Goal: Task Accomplishment & Management: Manage account settings

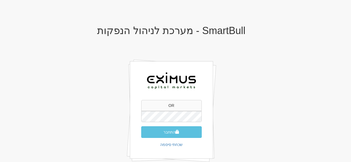
type input "O"
type input "[EMAIL_ADDRESS][DOMAIN_NAME]"
click at [300, 72] on div "SmartBull - מערכת לניהול הנפקות orenf@eximuscm.com התחבר שכחתי סיסמה" at bounding box center [171, 101] width 325 height 162
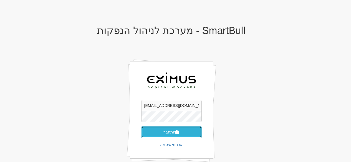
click at [173, 133] on button "התחבר" at bounding box center [171, 133] width 61 height 12
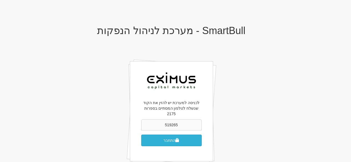
type input "519265"
click at [172, 135] on button "התחבר" at bounding box center [171, 141] width 61 height 12
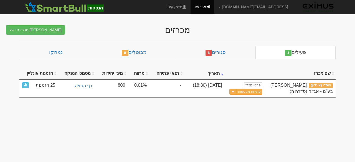
click at [151, 134] on body "orenf@eximuscm.com הגדרות חשבונות הנפקה תבניות הודעות קיבול X" at bounding box center [177, 81] width 355 height 162
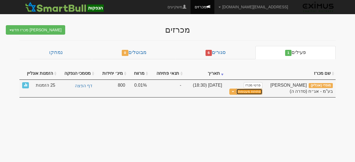
click at [253, 91] on link "פתיחת מעטפות" at bounding box center [250, 92] width 26 height 6
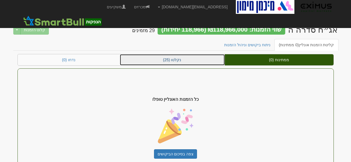
click at [153, 59] on link "נקלטו (25)" at bounding box center [172, 59] width 105 height 11
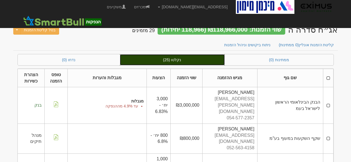
click at [193, 61] on link "נקלטו (25)" at bounding box center [172, 59] width 105 height 11
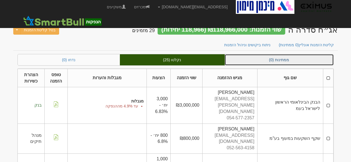
click at [281, 61] on link "ממתינות (0)" at bounding box center [279, 59] width 109 height 11
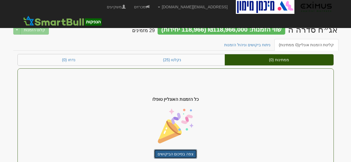
click at [179, 155] on link "צפה בסיכום הביקושים" at bounding box center [175, 154] width 43 height 9
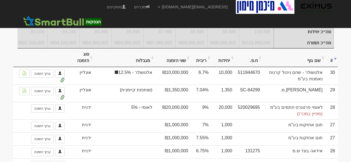
scroll to position [139, 0]
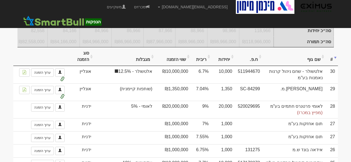
click at [179, 63] on th "שווי הזמנה" at bounding box center [173, 56] width 36 height 19
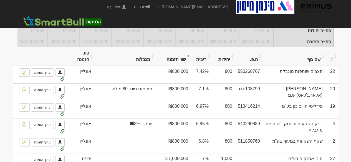
click at [180, 63] on th "שווי הזמנה" at bounding box center [173, 56] width 36 height 19
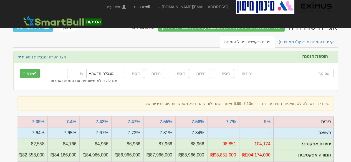
scroll to position [0, 0]
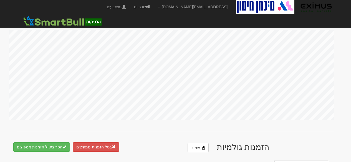
scroll to position [305, 0]
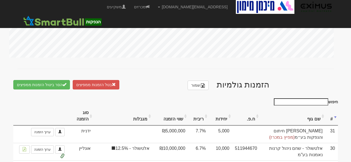
click at [204, 116] on th "ריבית" at bounding box center [198, 116] width 21 height 19
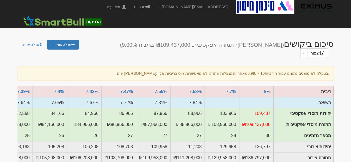
scroll to position [36, 0]
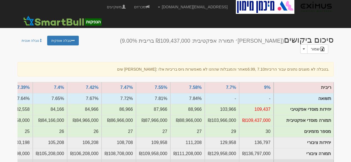
drag, startPoint x: 74, startPoint y: 160, endPoint x: 56, endPoint y: 163, distance: 17.4
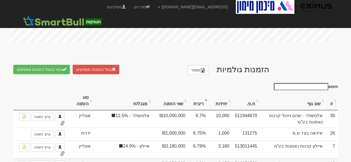
scroll to position [361, 0]
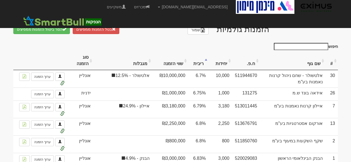
click at [207, 58] on th "ריבית" at bounding box center [198, 61] width 21 height 19
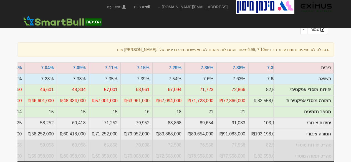
scroll to position [0, -261]
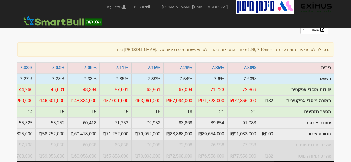
click at [18, 44] on div "שים לב: בטבלה לא מוצגים נתונים עבור הריביות 6.99, 7.10 מאחר והמגבלות שהוזנו לא …" at bounding box center [175, 49] width 317 height 14
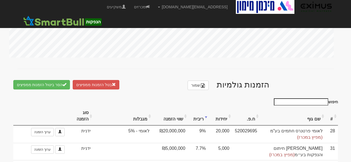
scroll to position [333, 0]
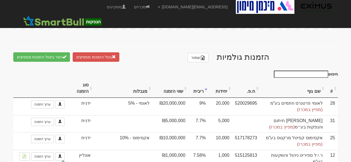
click at [203, 84] on th "ריבית" at bounding box center [198, 88] width 21 height 19
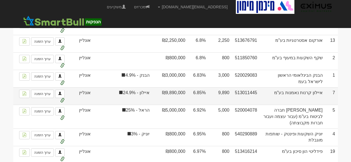
scroll to position [416, 0]
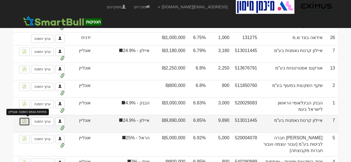
click at [27, 119] on img at bounding box center [24, 121] width 4 height 4
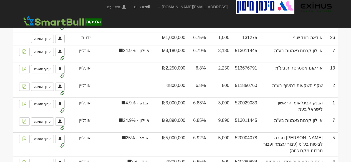
drag, startPoint x: 277, startPoint y: 133, endPoint x: 355, endPoint y: 175, distance: 89.0
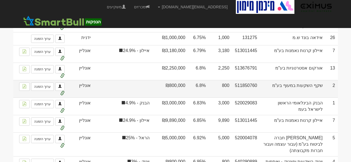
drag, startPoint x: 355, startPoint y: 175, endPoint x: 146, endPoint y: 90, distance: 225.5
click at [146, 90] on td at bounding box center [123, 88] width 59 height 17
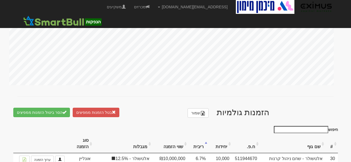
scroll to position [305, 0]
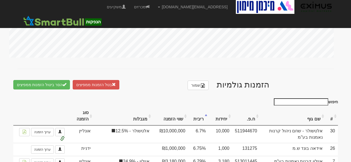
click at [206, 116] on th "ריבית" at bounding box center [198, 116] width 21 height 19
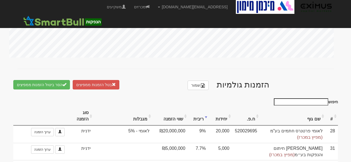
click at [206, 116] on th "ריבית" at bounding box center [198, 116] width 21 height 19
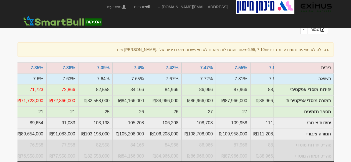
scroll to position [0, -84]
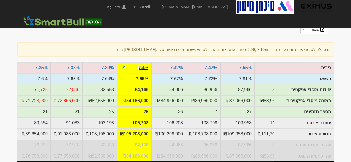
click at [144, 66] on link "7.4%" at bounding box center [144, 68] width 10 height 5
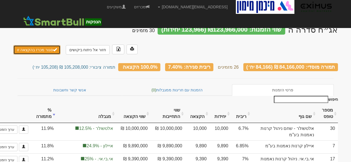
click at [33, 45] on button "סגור מכרז בהקצאה זו" at bounding box center [36, 49] width 47 height 9
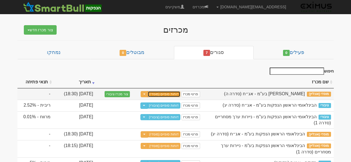
click at [166, 94] on link "דוחות סופיים (מוסדי)" at bounding box center [164, 94] width 33 height 6
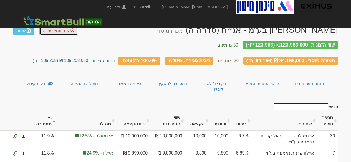
click at [63, 30] on span "שנה תנאי סגירה" at bounding box center [56, 30] width 26 height 4
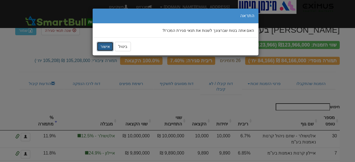
drag, startPoint x: 104, startPoint y: 46, endPoint x: 108, endPoint y: 46, distance: 3.9
click at [104, 46] on button "אישור" at bounding box center [105, 46] width 17 height 9
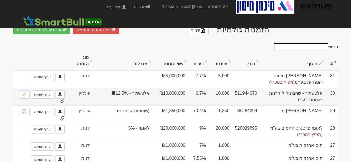
scroll to position [361, 0]
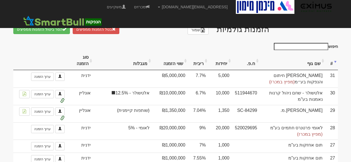
click at [205, 61] on th "ריבית" at bounding box center [198, 61] width 21 height 19
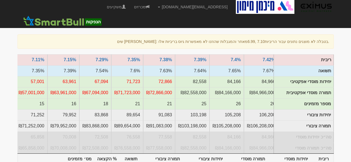
scroll to position [36, 0]
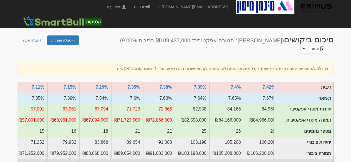
click at [346, 9] on nav "orenf@eximuscm.com הגדרות חשבונות הנפקה תבניות הודעות קיבול" at bounding box center [175, 14] width 351 height 28
click at [324, 9] on img at bounding box center [316, 7] width 35 height 14
